Goal: Task Accomplishment & Management: Manage account settings

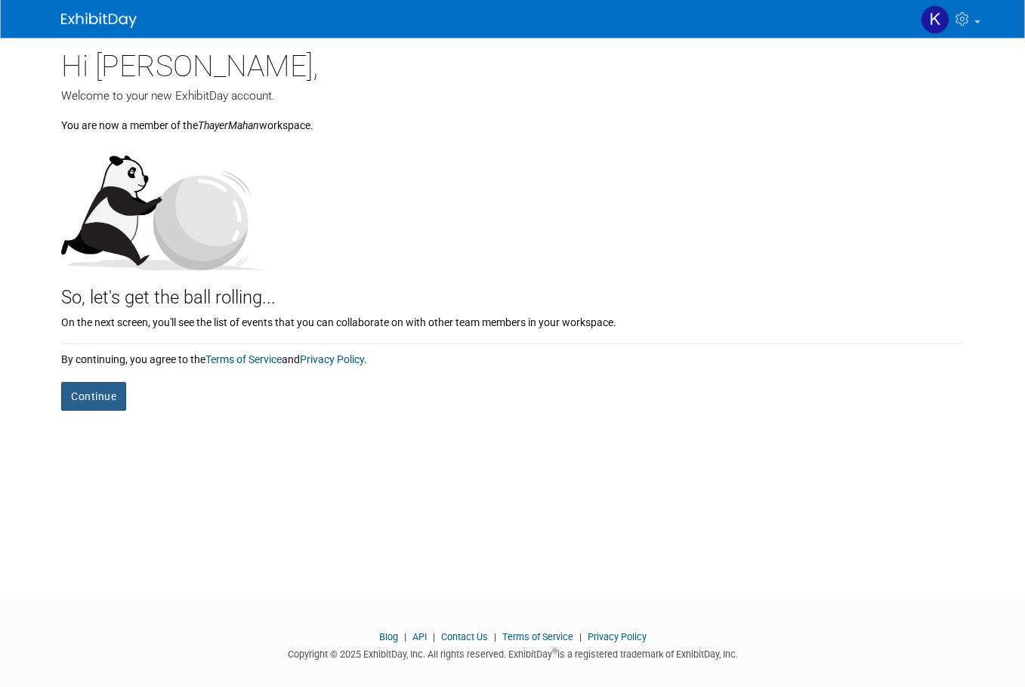
click at [94, 399] on button "Continue" at bounding box center [93, 396] width 65 height 29
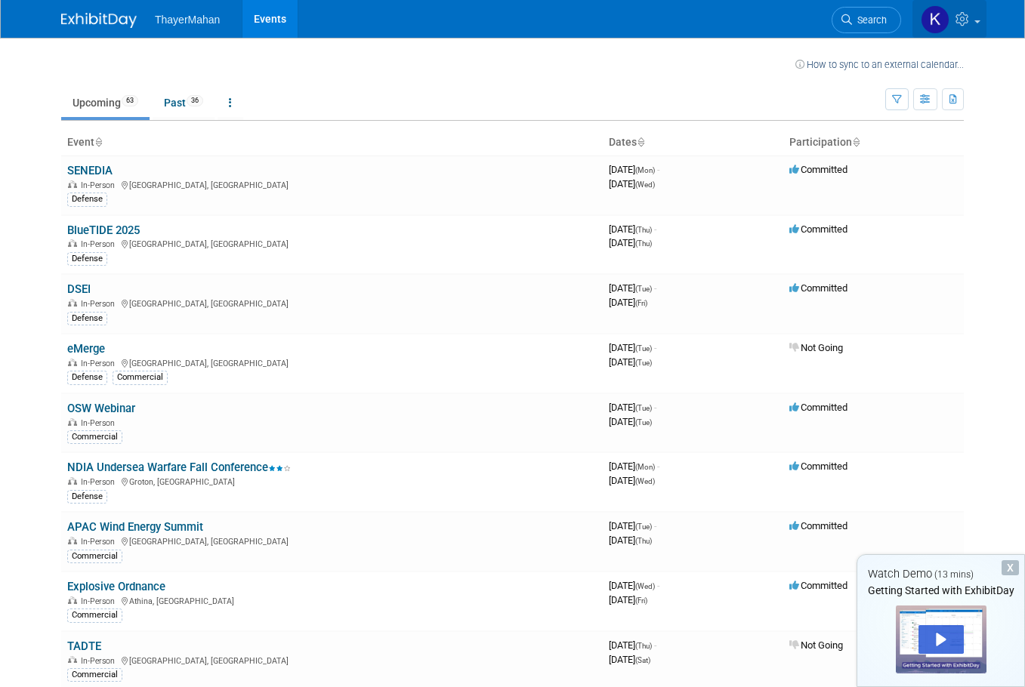
click at [948, 14] on link at bounding box center [949, 19] width 74 height 38
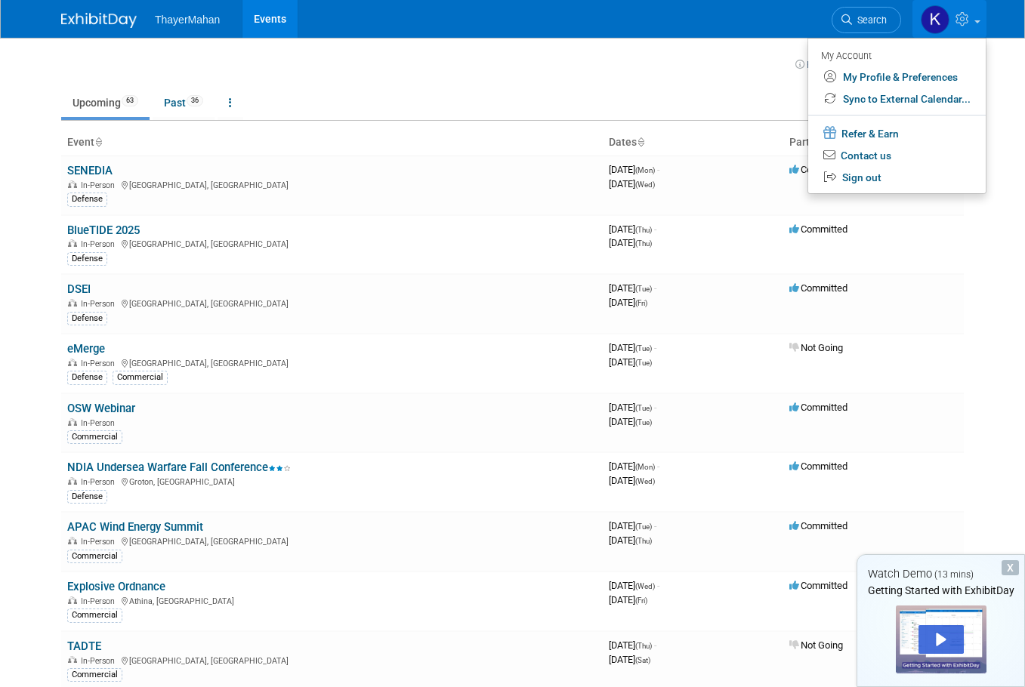
click at [182, 23] on span "ThayerMahan" at bounding box center [187, 20] width 65 height 12
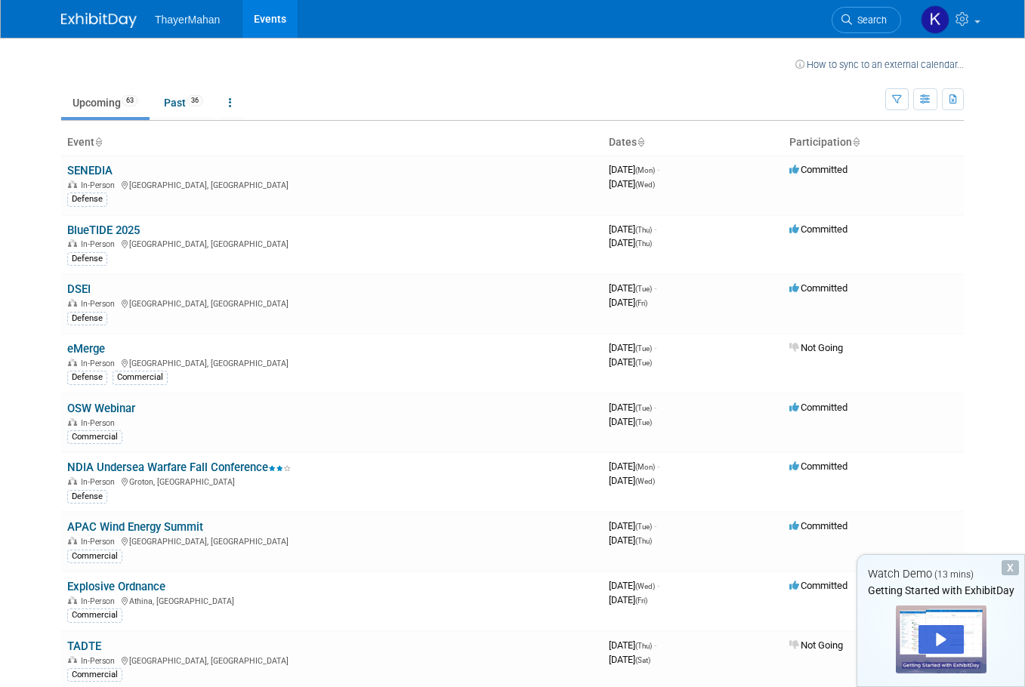
click at [97, 17] on img at bounding box center [99, 20] width 76 height 15
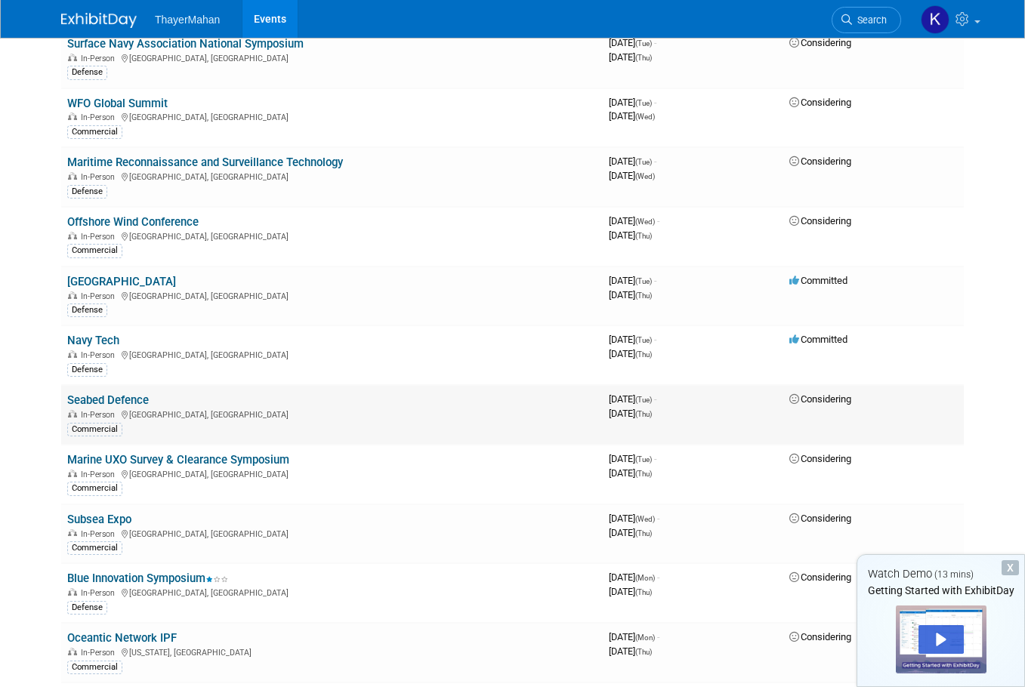
click at [416, 385] on td "Seabed Defence In-Person Gothenburg, Sweden Commercial" at bounding box center [331, 415] width 541 height 60
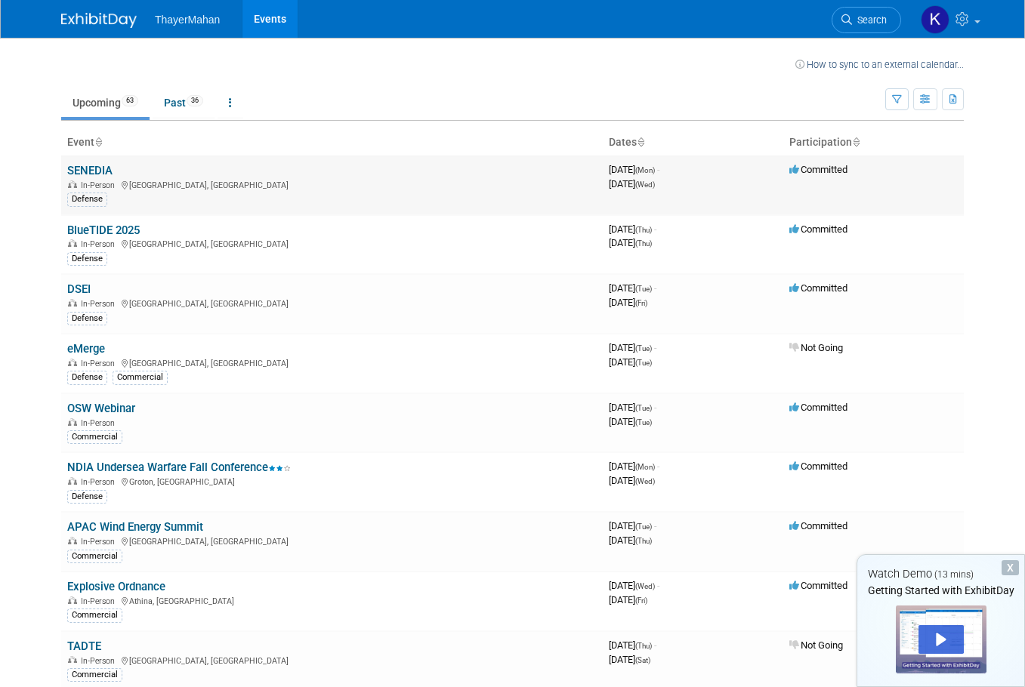
click at [76, 168] on link "SENEDIA" at bounding box center [89, 171] width 45 height 14
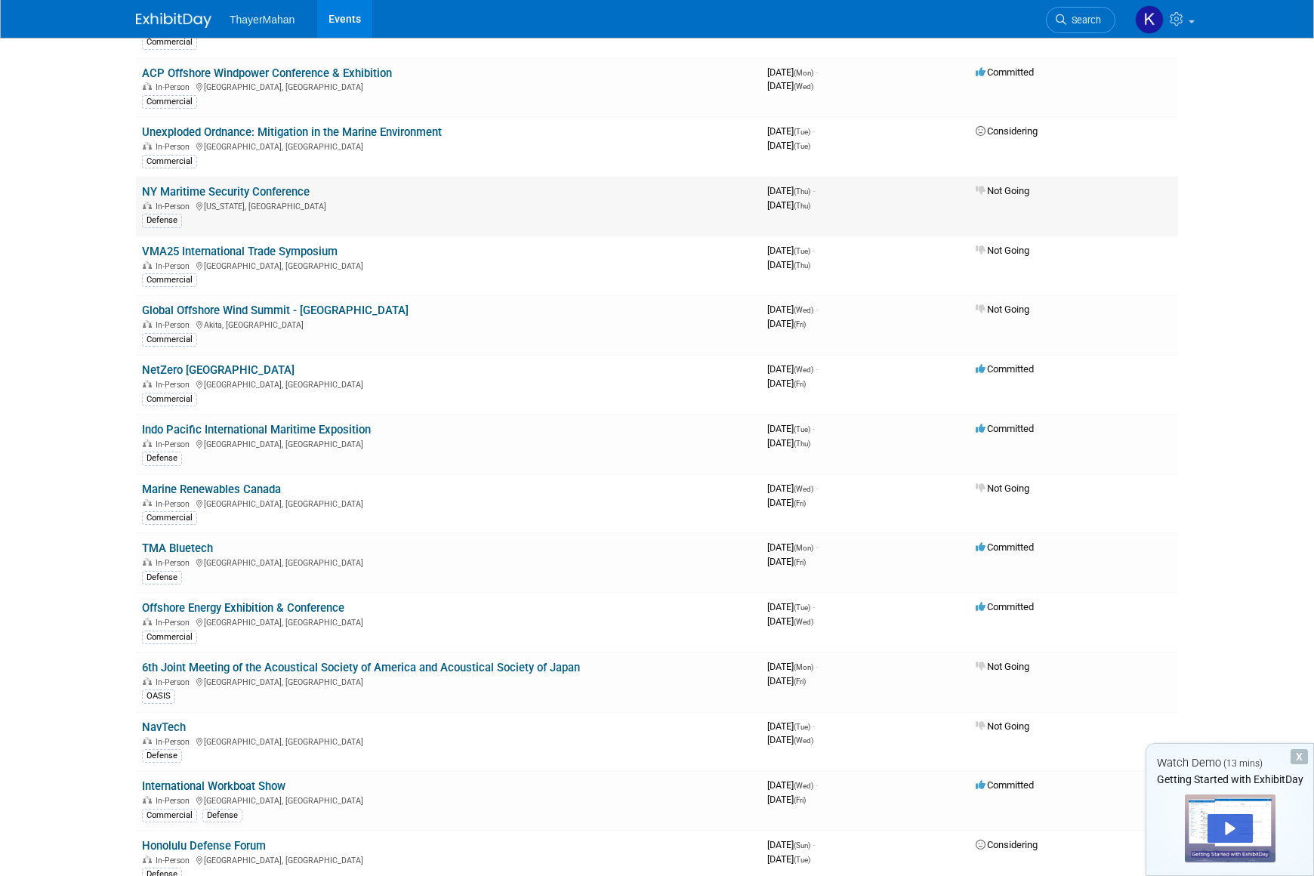
scroll to position [938, 0]
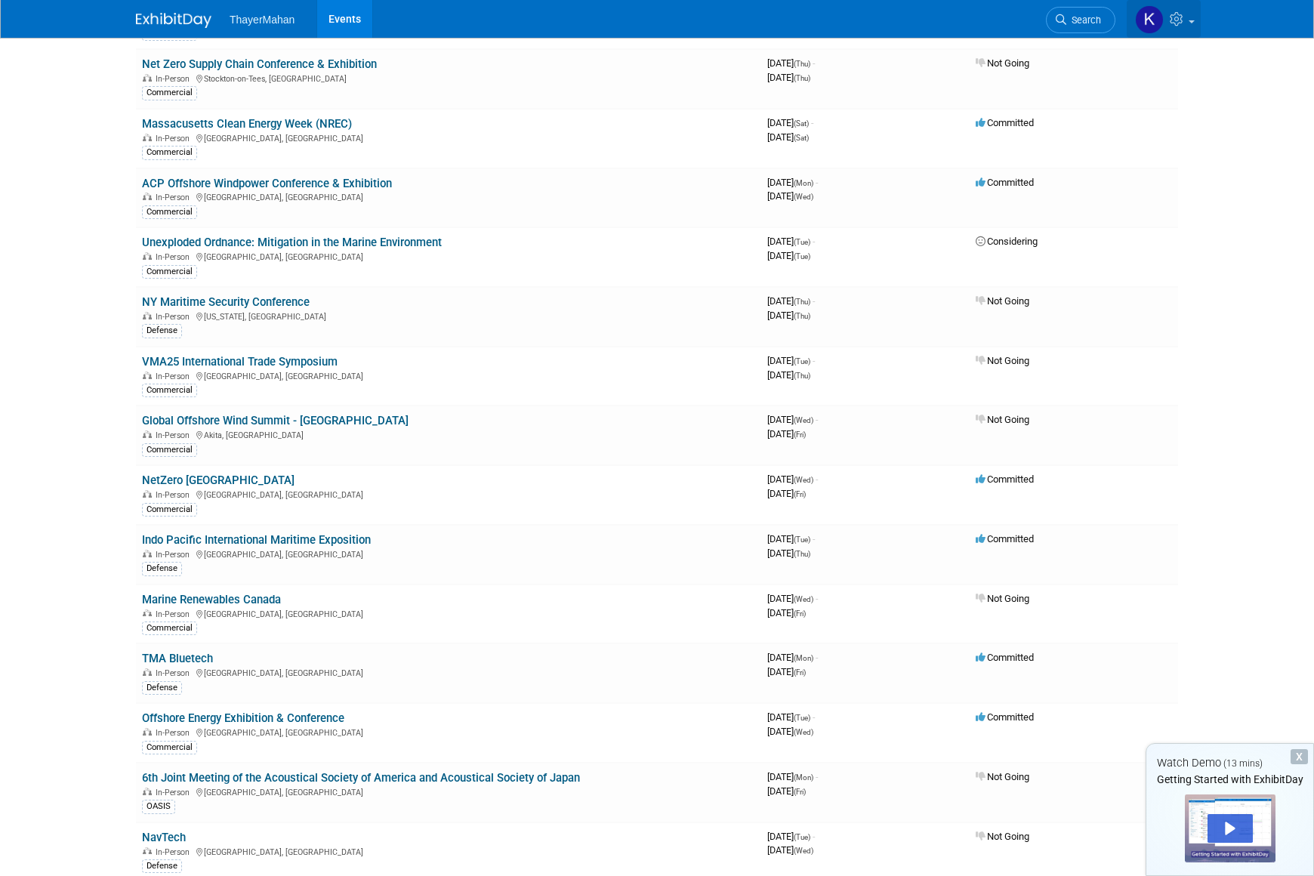
click at [1024, 20] on img at bounding box center [1149, 19] width 29 height 29
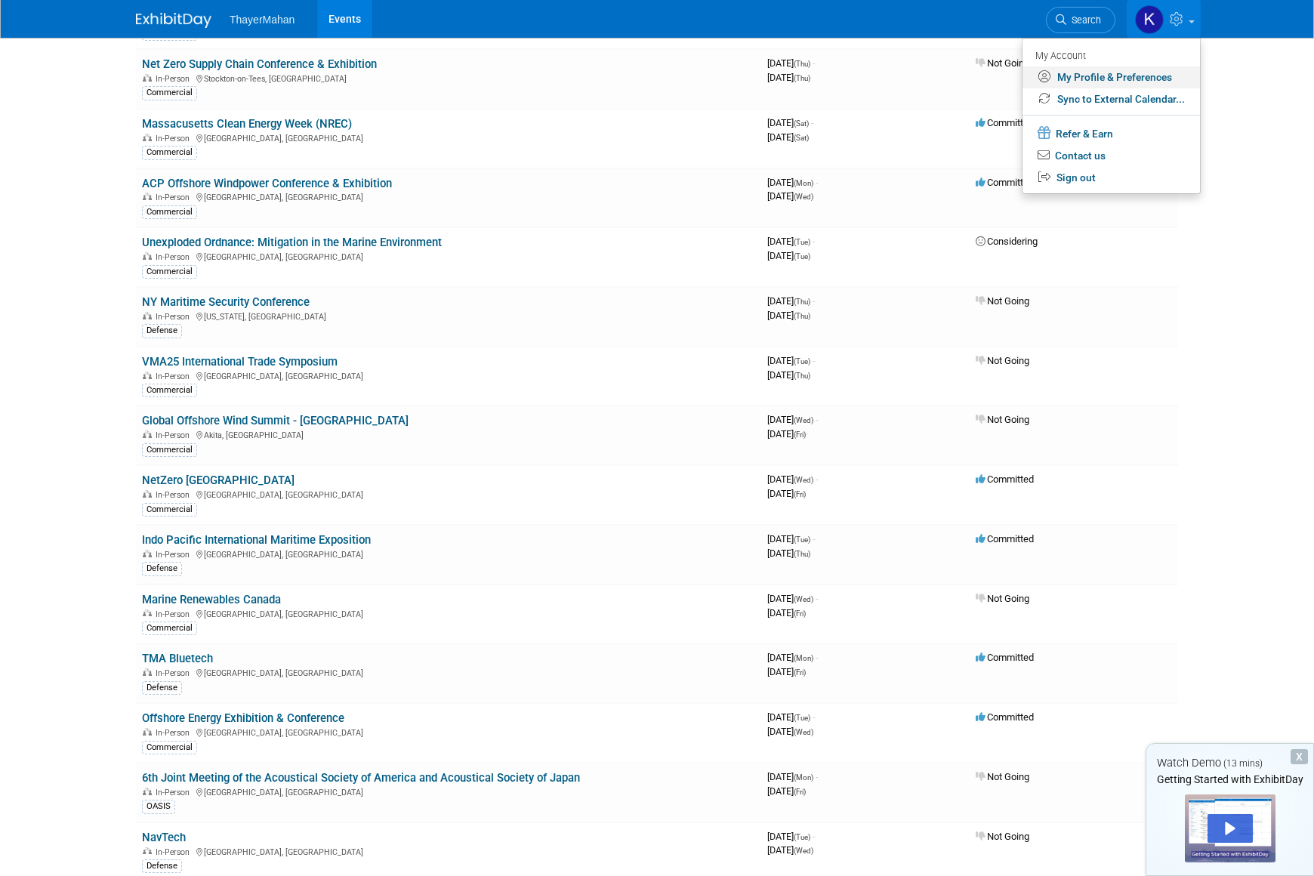
click at [1024, 69] on link "My Profile & Preferences" at bounding box center [1110, 77] width 177 height 22
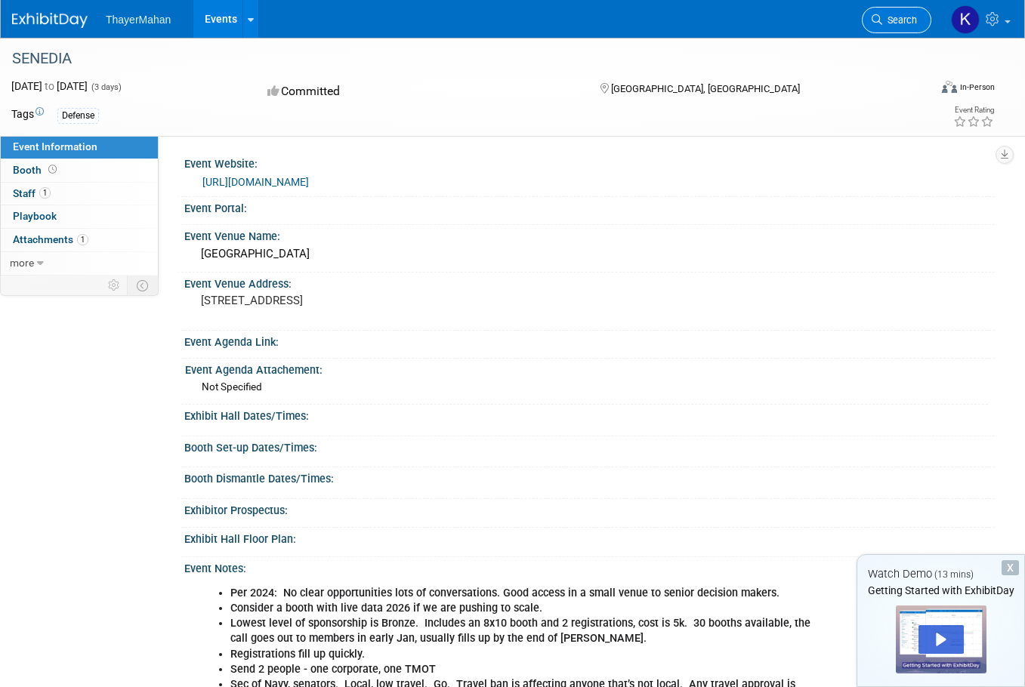
click at [911, 17] on span "Search" at bounding box center [899, 19] width 35 height 11
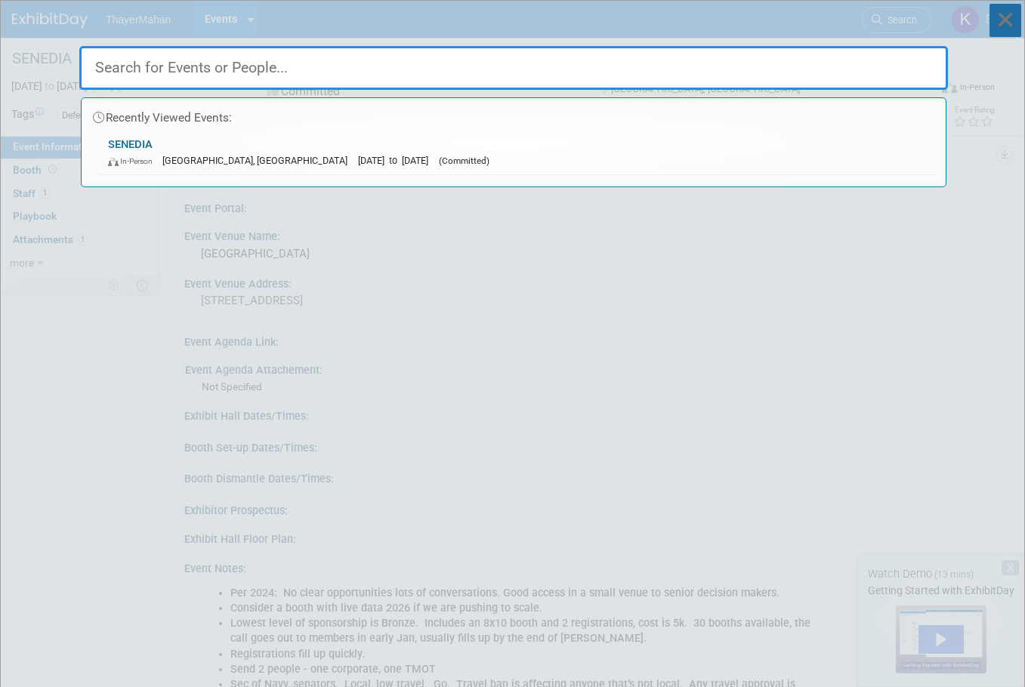
click at [1000, 22] on icon at bounding box center [1005, 20] width 32 height 33
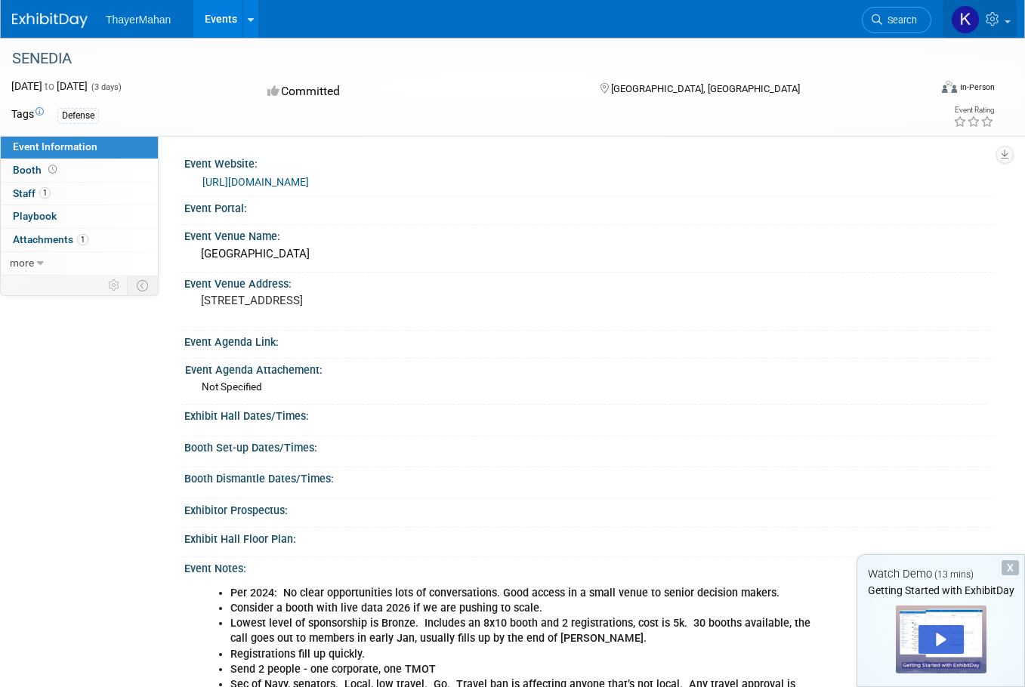
click at [993, 22] on icon at bounding box center [993, 19] width 17 height 14
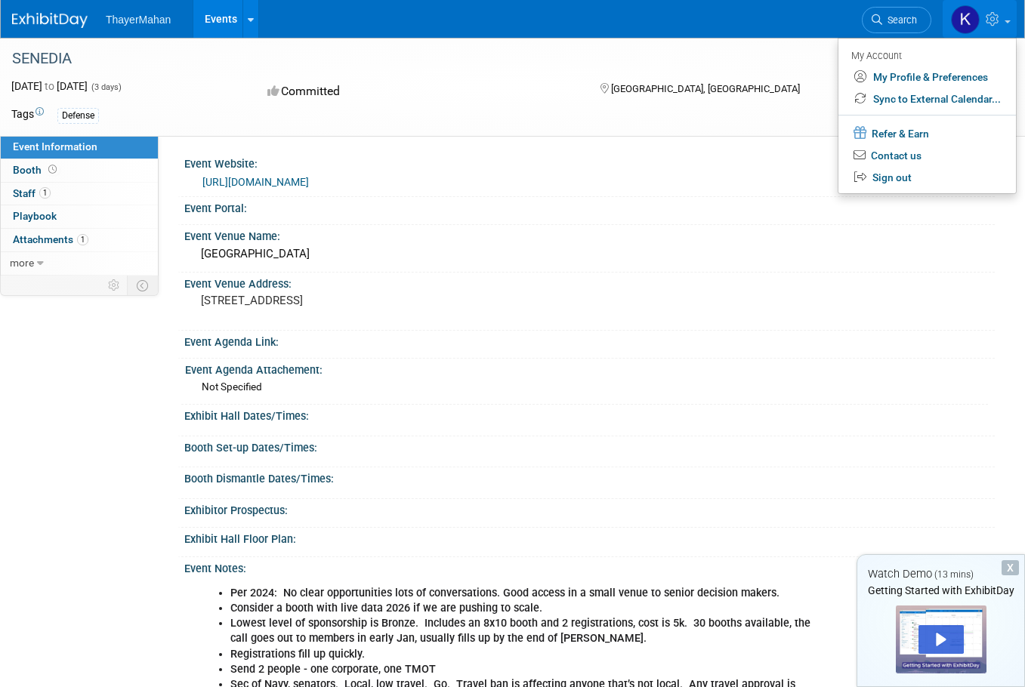
click at [884, 291] on div "Event Venue Address:" at bounding box center [589, 282] width 810 height 19
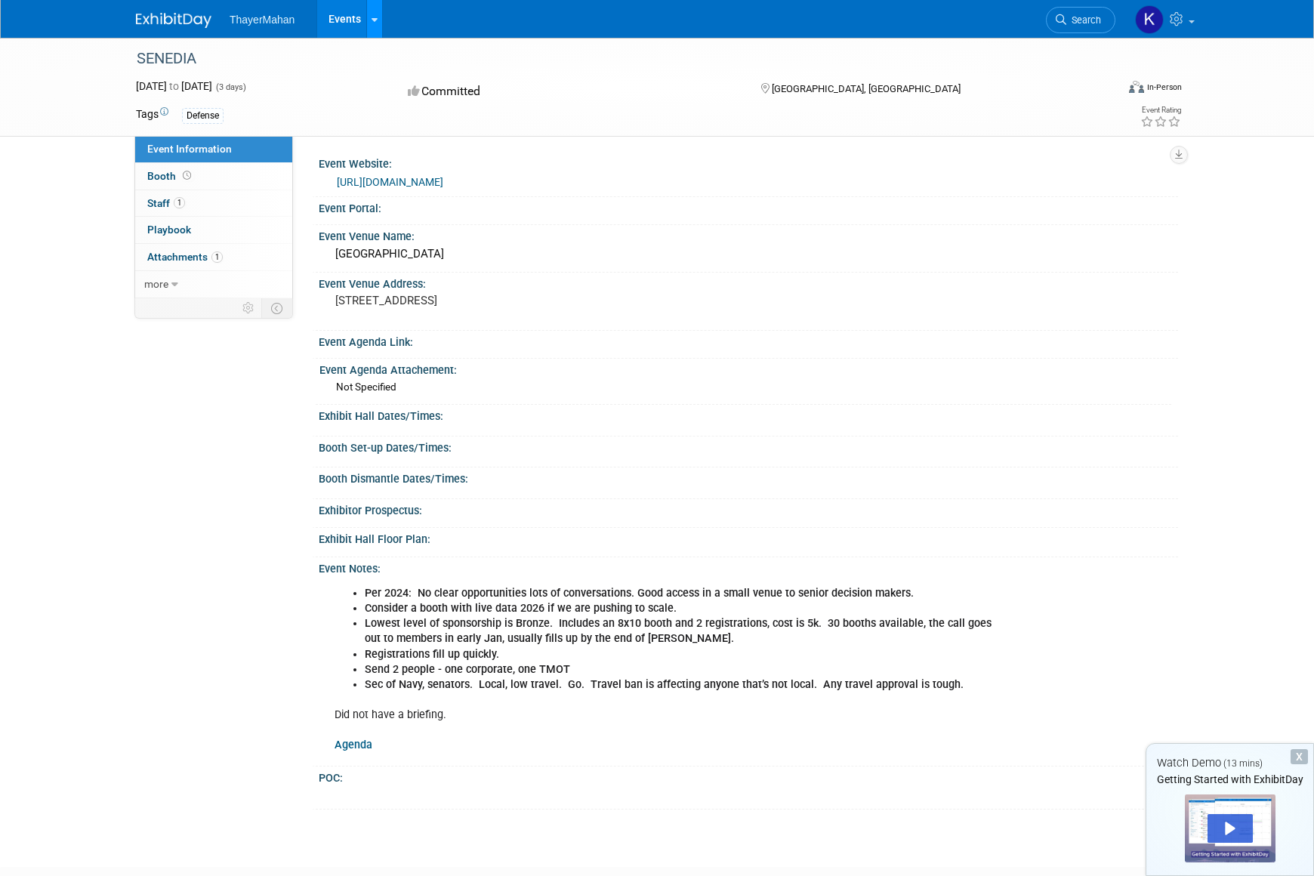
click at [372, 18] on icon at bounding box center [374, 20] width 6 height 10
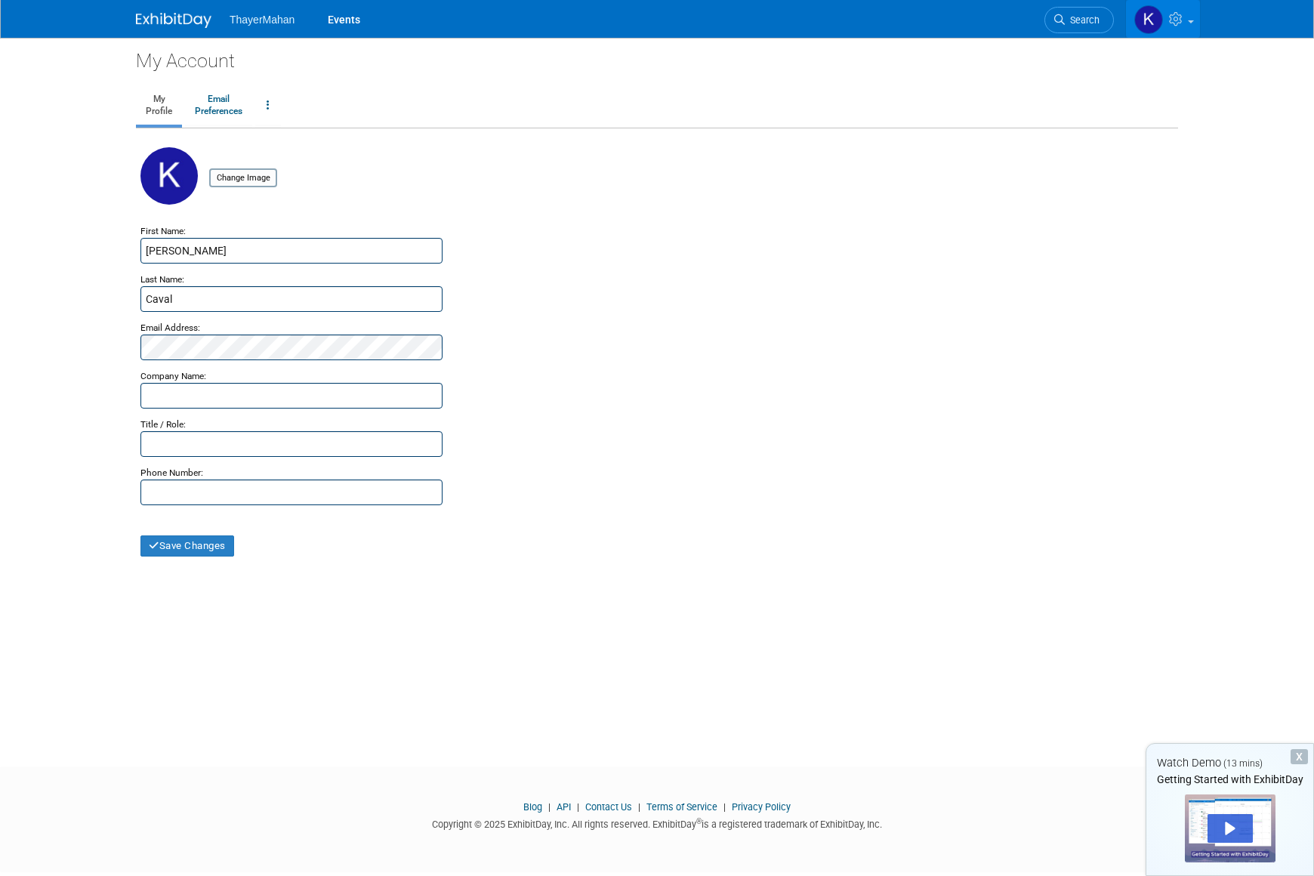
click at [1191, 17] on link at bounding box center [1163, 19] width 74 height 38
drag, startPoint x: 623, startPoint y: 172, endPoint x: 617, endPoint y: 160, distance: 13.5
click at [624, 171] on div "Change Image" at bounding box center [656, 185] width 1033 height 76
click at [1194, 20] on link at bounding box center [1163, 19] width 74 height 38
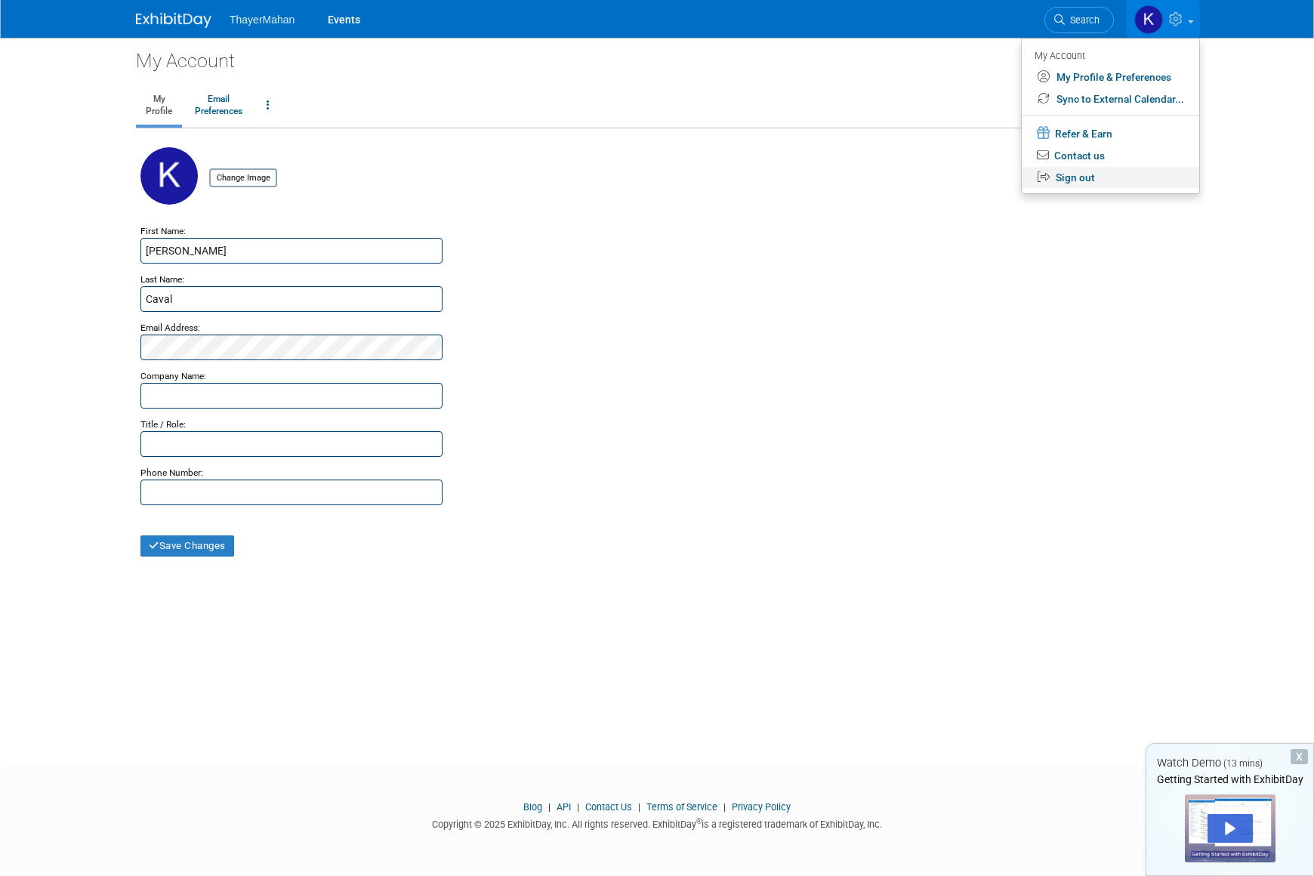
click at [1086, 175] on link "Sign out" at bounding box center [1110, 178] width 177 height 22
